Goal: Information Seeking & Learning: Learn about a topic

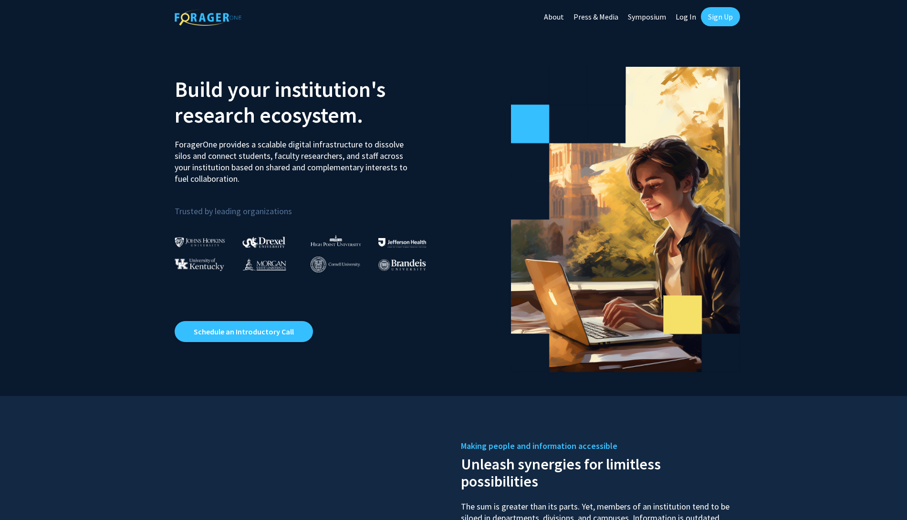
click at [684, 13] on link "Log In" at bounding box center [686, 16] width 30 height 33
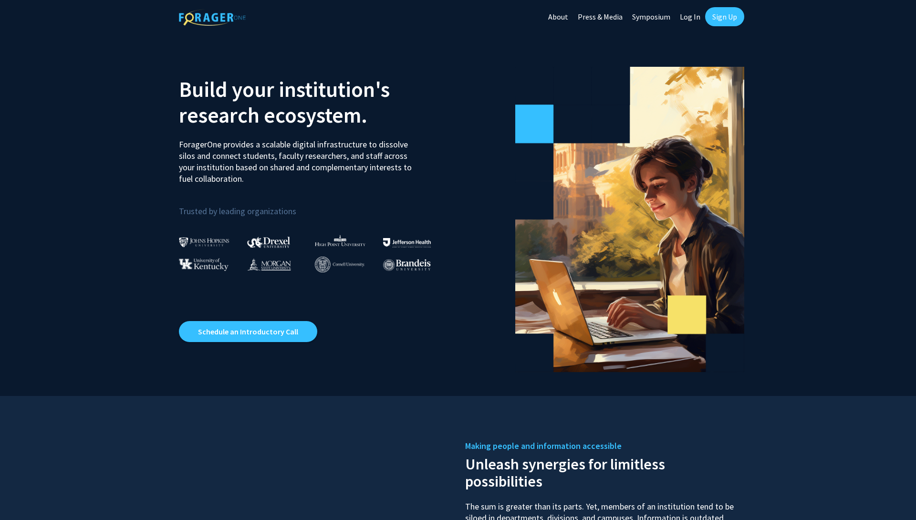
select select
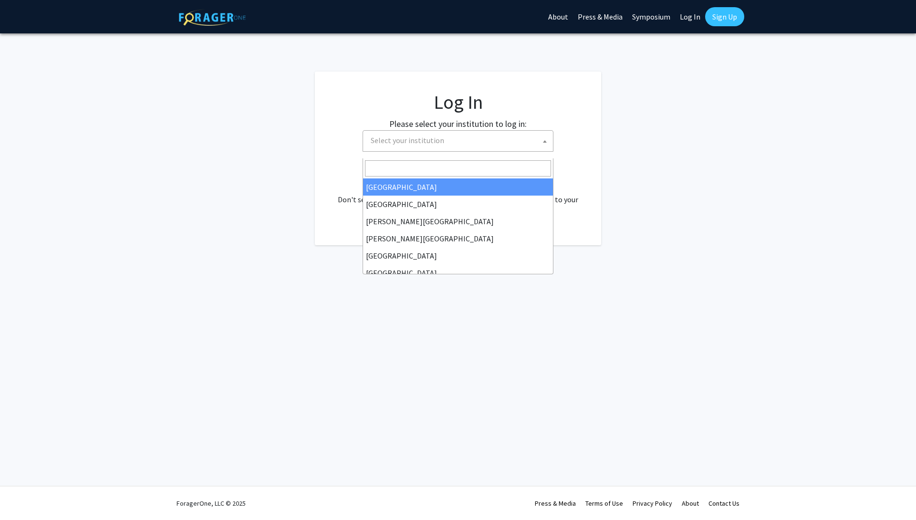
click at [444, 145] on span "Select your institution" at bounding box center [407, 140] width 73 height 10
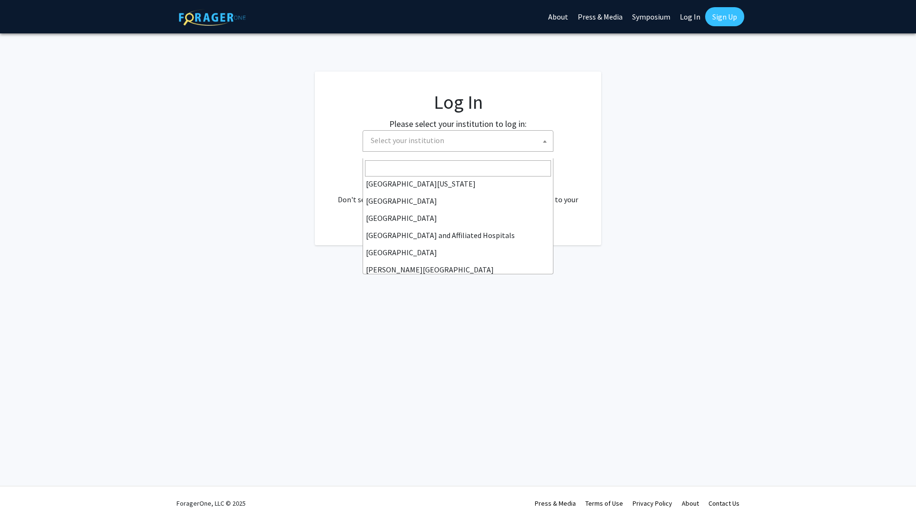
scroll to position [107, 0]
click at [425, 163] on input "Search" at bounding box center [458, 168] width 186 height 16
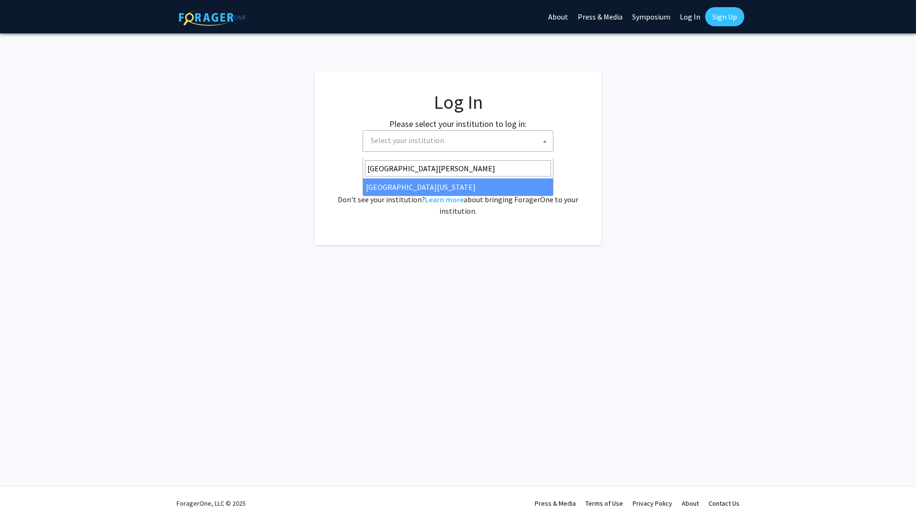
type input "[GEOGRAPHIC_DATA][PERSON_NAME]"
select select "31"
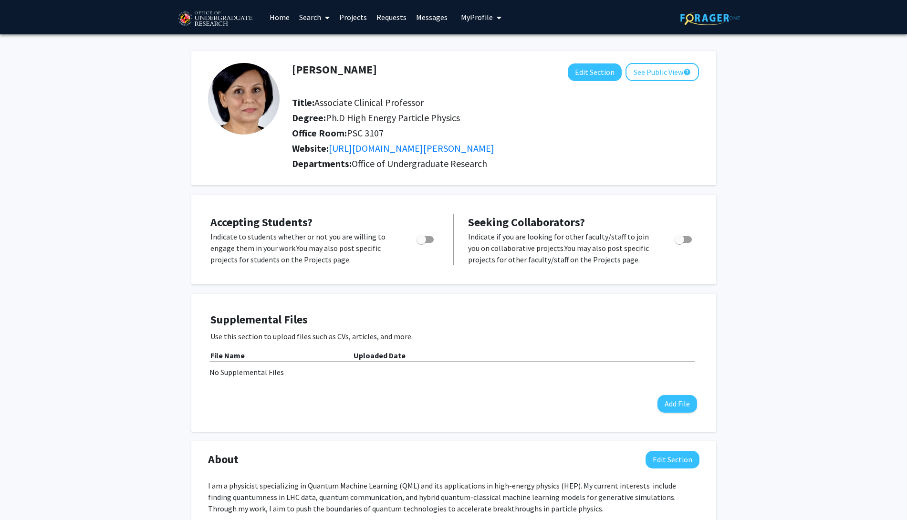
click at [388, 18] on link "Requests" at bounding box center [392, 16] width 40 height 33
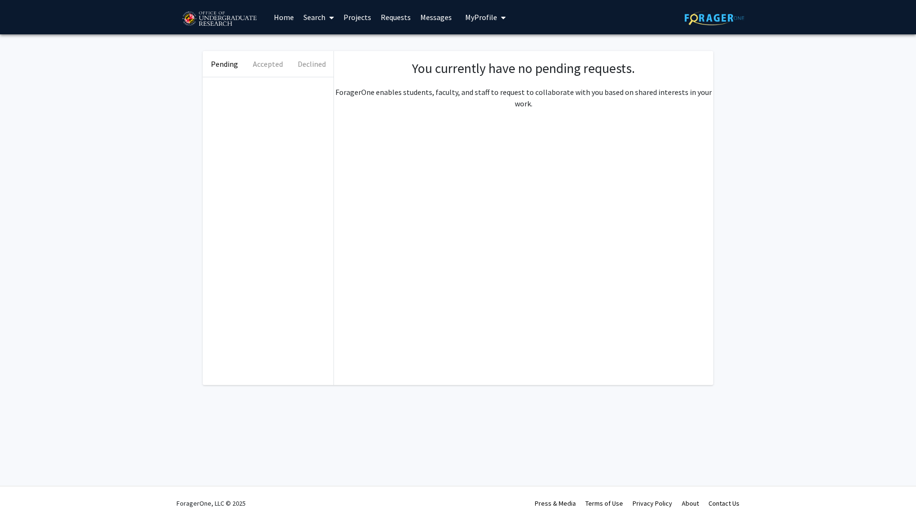
click at [428, 18] on link "Messages" at bounding box center [435, 16] width 41 height 33
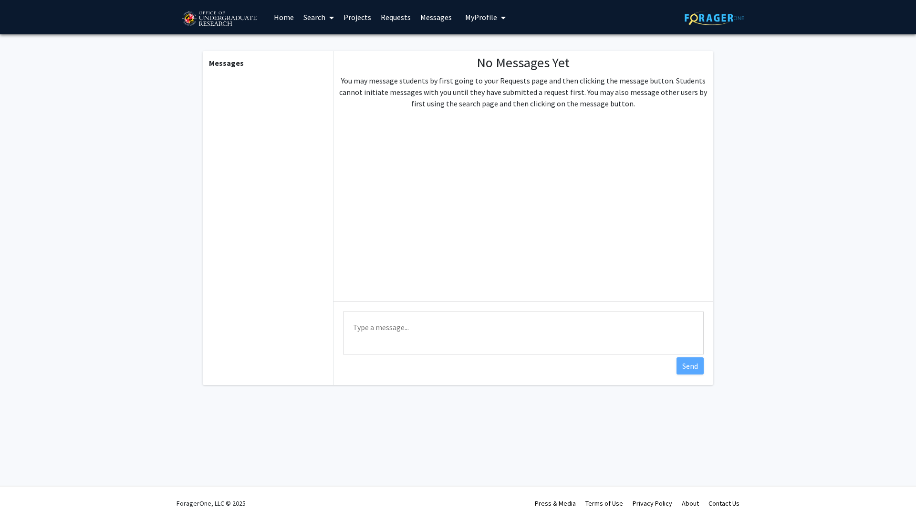
click at [350, 15] on link "Projects" at bounding box center [357, 16] width 37 height 33
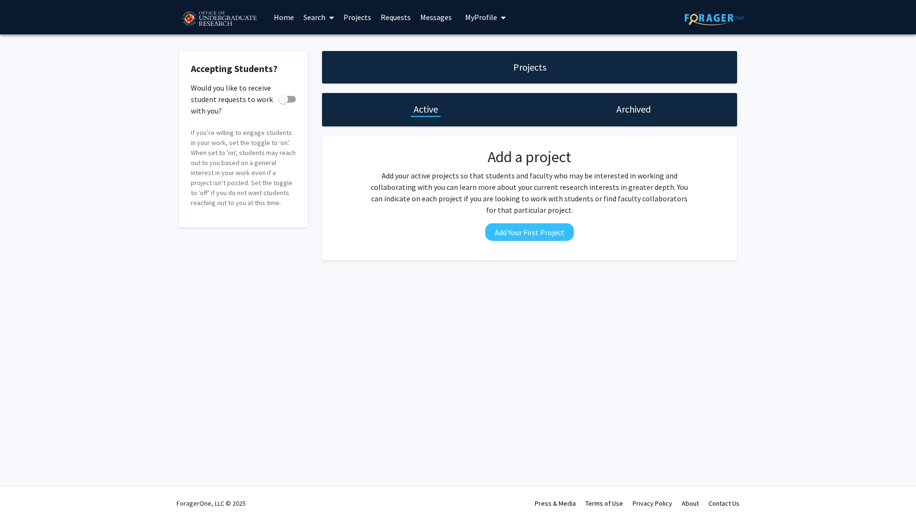
click at [317, 16] on link "Search" at bounding box center [319, 16] width 40 height 33
click at [327, 62] on span "Students" at bounding box center [328, 62] width 58 height 19
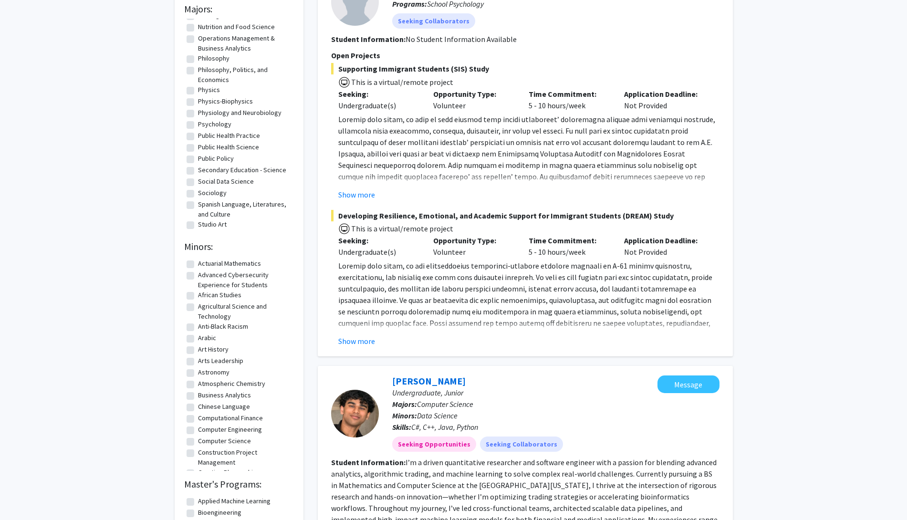
scroll to position [859, 0]
click at [212, 95] on label "Physics" at bounding box center [209, 90] width 22 height 10
click at [204, 91] on input "Physics" at bounding box center [201, 88] width 6 height 6
checkbox input "true"
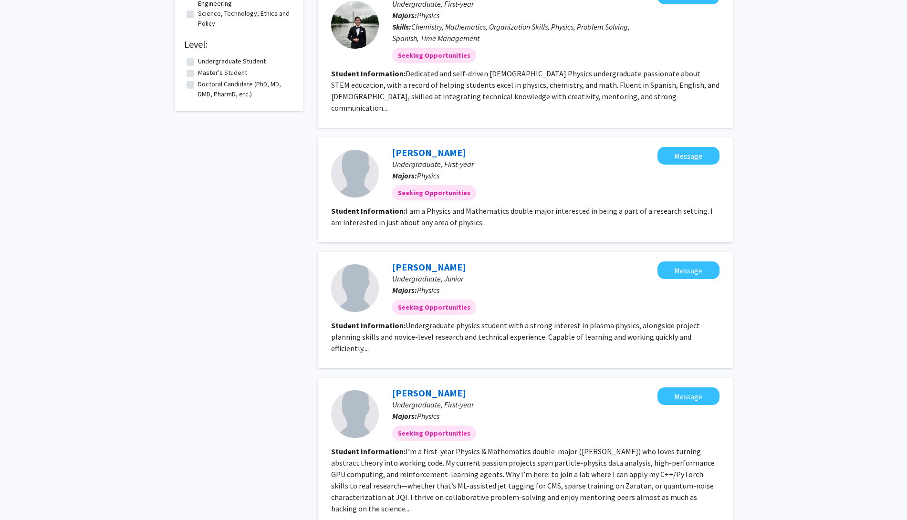
click at [636, 114] on section "Student Information: Dedicated and self-driven Colombian Physics undergraduate …" at bounding box center [525, 91] width 388 height 46
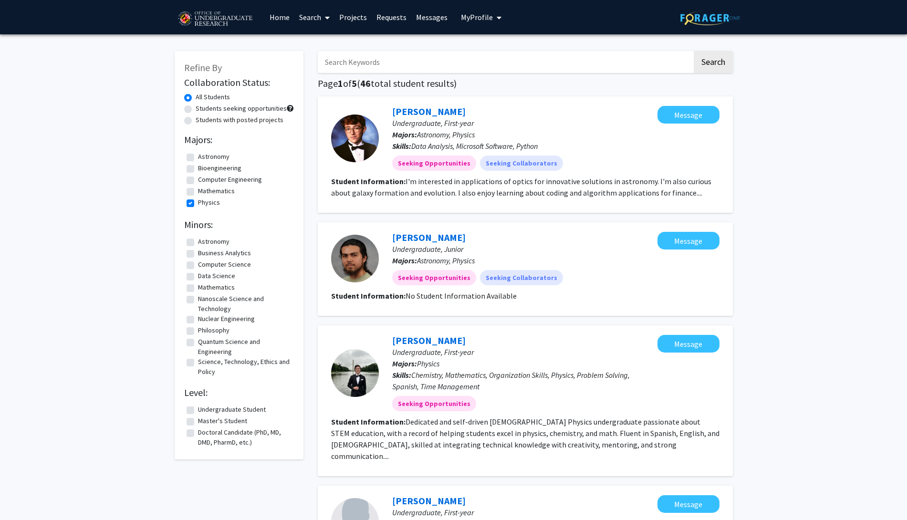
click at [196, 114] on label "Students seeking opportunities" at bounding box center [241, 109] width 91 height 10
click at [196, 110] on input "Students seeking opportunities" at bounding box center [199, 107] width 6 height 6
radio input "true"
click at [216, 114] on label "Students seeking opportunities" at bounding box center [241, 109] width 91 height 10
click at [202, 110] on input "Students seeking opportunities" at bounding box center [199, 107] width 6 height 6
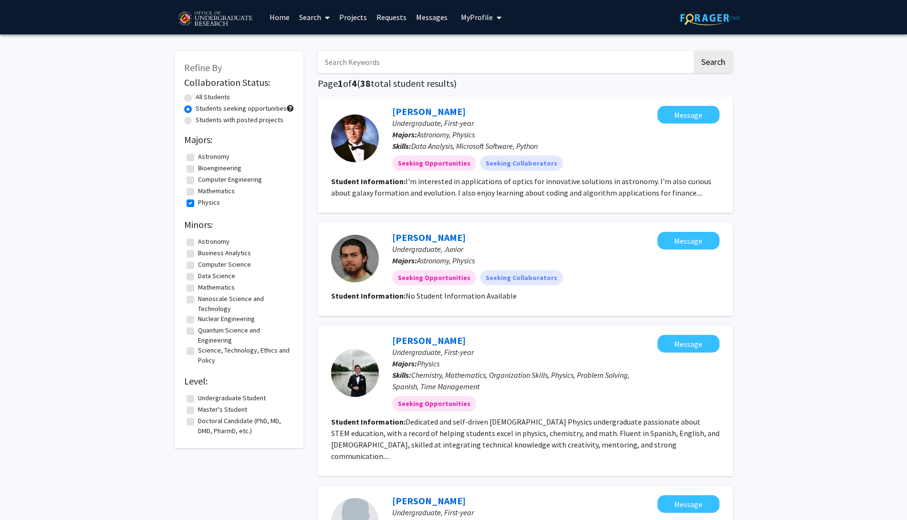
click at [630, 62] on input "Search Keywords" at bounding box center [505, 62] width 374 height 22
click at [711, 59] on button "Search" at bounding box center [713, 62] width 39 height 22
radio input "true"
checkbox input "false"
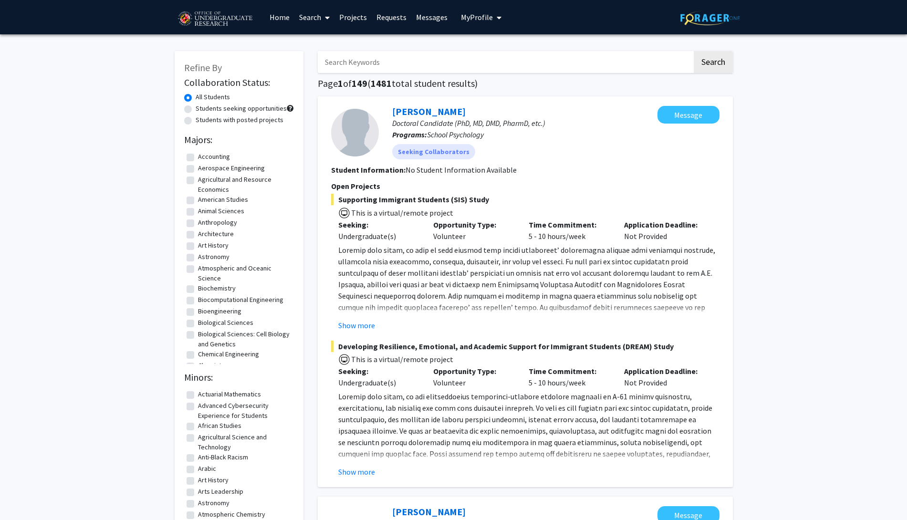
click at [196, 114] on label "Students seeking opportunities" at bounding box center [241, 109] width 91 height 10
click at [196, 110] on input "Students seeking opportunities" at bounding box center [199, 107] width 6 height 6
radio input "true"
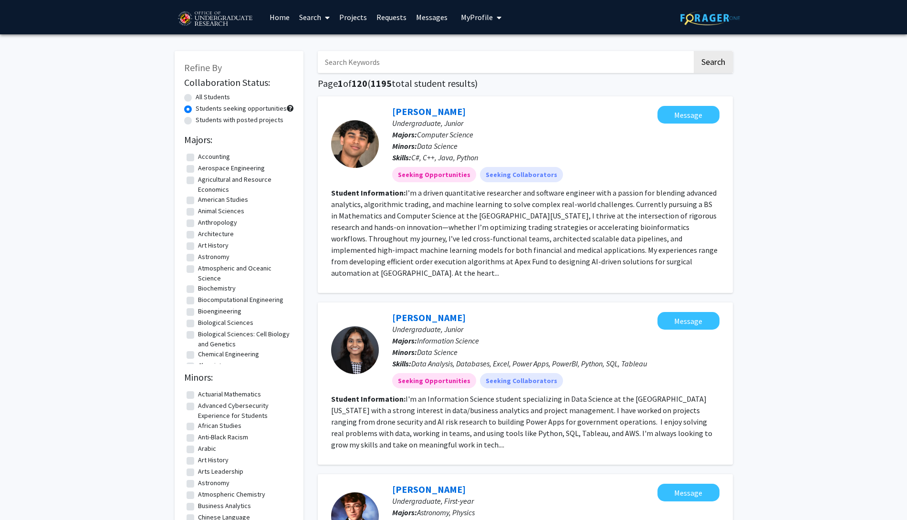
click at [229, 113] on label "Students seeking opportunities" at bounding box center [241, 109] width 91 height 10
click at [202, 110] on input "Students seeking opportunities" at bounding box center [199, 107] width 6 height 6
click at [196, 125] on label "Students with posted projects" at bounding box center [240, 120] width 88 height 10
click at [196, 121] on input "Students with posted projects" at bounding box center [199, 118] width 6 height 6
radio input "true"
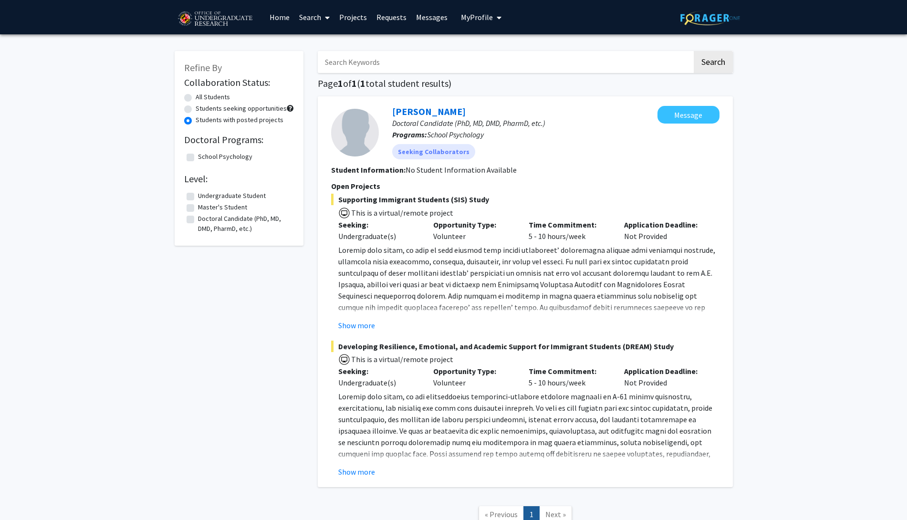
click at [245, 125] on label "Students with posted projects" at bounding box center [240, 120] width 88 height 10
click at [202, 121] on input "Students with posted projects" at bounding box center [199, 118] width 6 height 6
click at [196, 114] on label "Students seeking opportunities" at bounding box center [241, 109] width 91 height 10
click at [196, 110] on input "Students seeking opportunities" at bounding box center [199, 107] width 6 height 6
radio input "true"
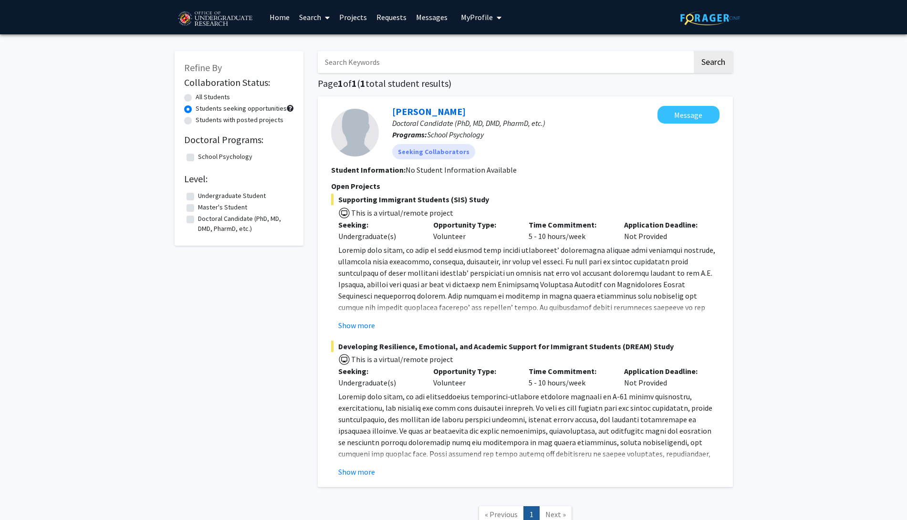
click at [196, 114] on label "Students seeking opportunities" at bounding box center [241, 109] width 91 height 10
click at [196, 110] on input "Students seeking opportunities" at bounding box center [199, 107] width 6 height 6
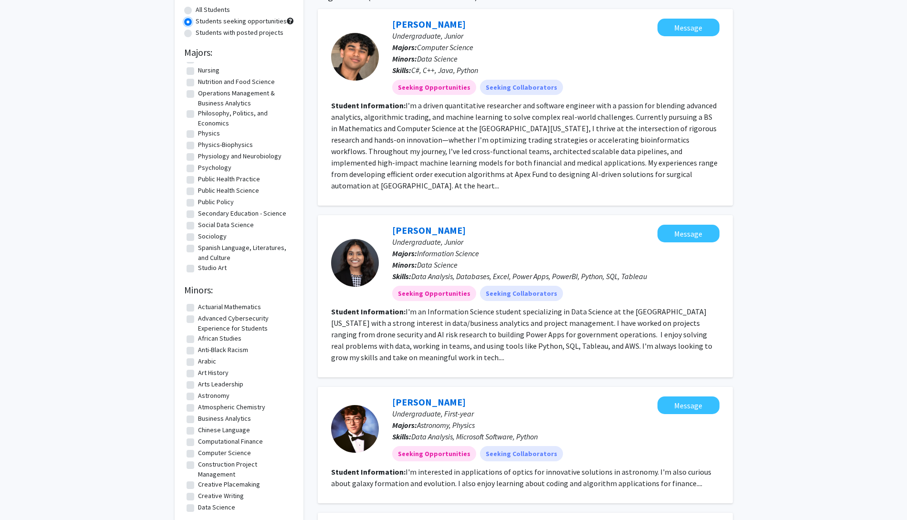
scroll to position [779, 0]
click at [198, 138] on label "Physics" at bounding box center [209, 133] width 22 height 10
click at [198, 135] on input "Physics" at bounding box center [201, 131] width 6 height 6
checkbox input "true"
